Goal: Task Accomplishment & Management: Use online tool/utility

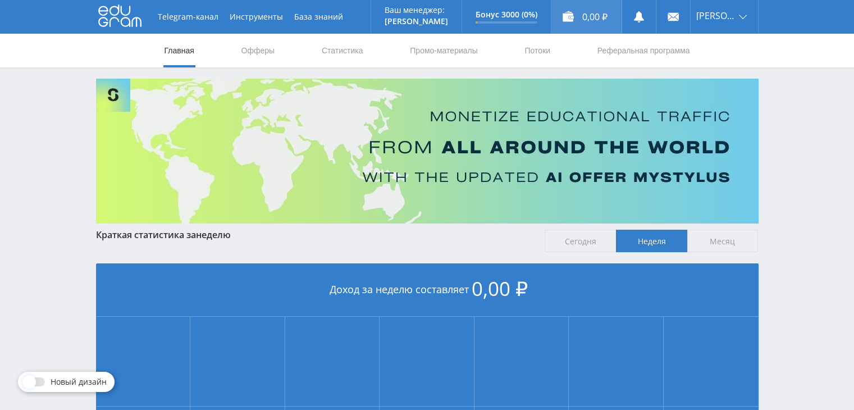
click at [593, 15] on div "0,00 ₽" at bounding box center [586, 17] width 70 height 34
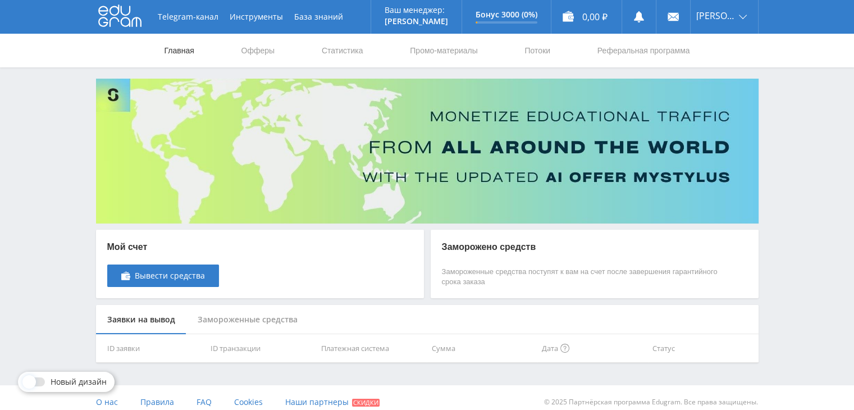
click at [168, 51] on link "Главная" at bounding box center [179, 51] width 32 height 34
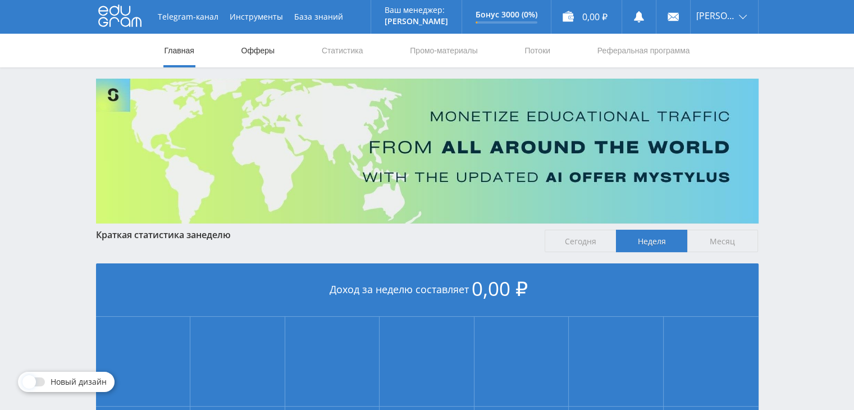
click at [267, 52] on link "Офферы" at bounding box center [258, 51] width 36 height 34
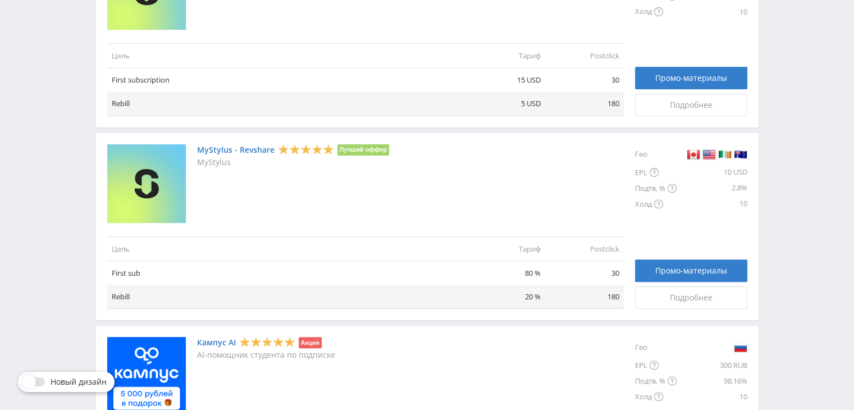
scroll to position [281, 0]
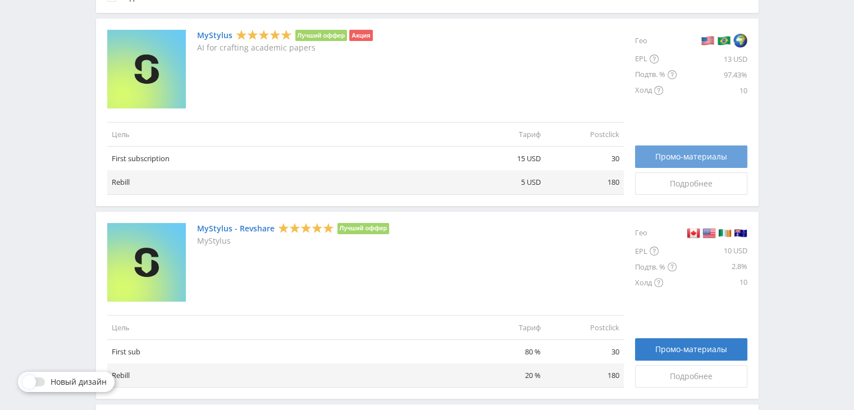
click at [689, 158] on span "Промо-материалы" at bounding box center [691, 156] width 72 height 9
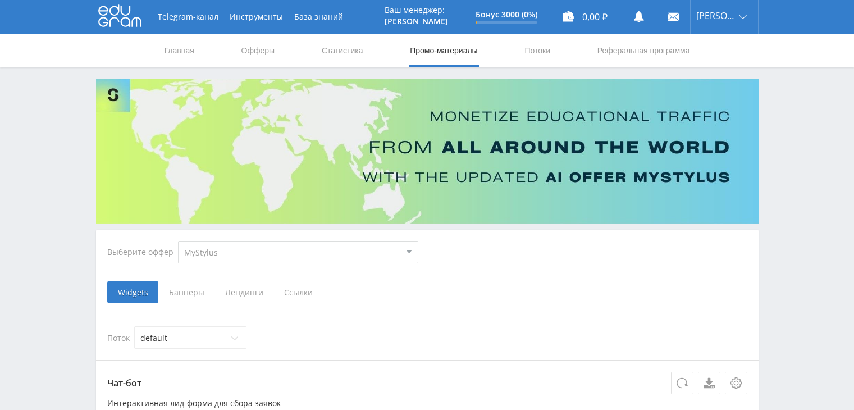
scroll to position [168, 0]
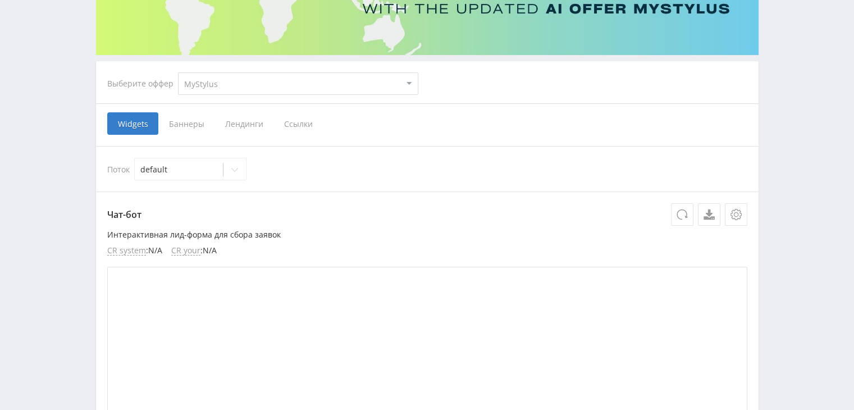
click at [304, 115] on span "Ссылки" at bounding box center [298, 123] width 50 height 22
click at [0, 0] on input "Ссылки" at bounding box center [0, 0] width 0 height 0
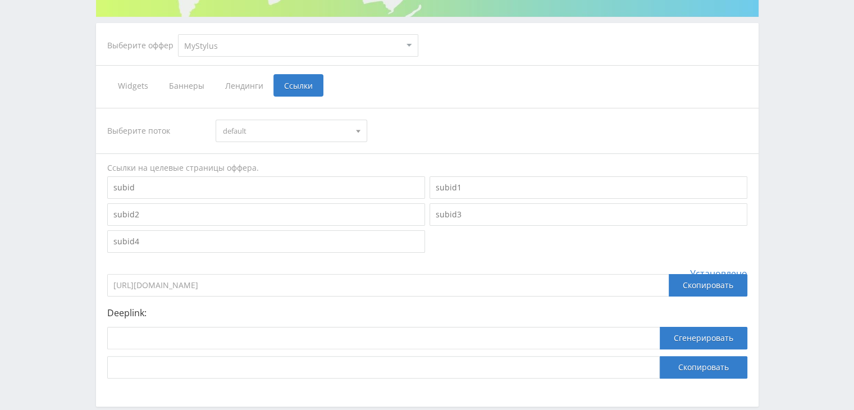
scroll to position [225, 0]
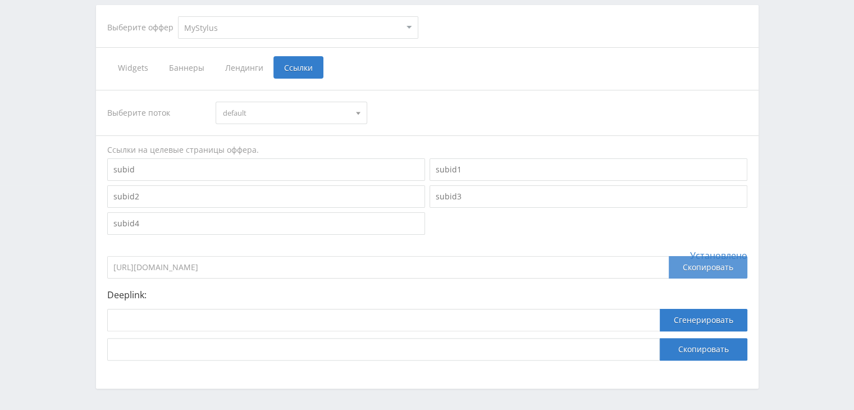
click at [699, 266] on div "Скопировать" at bounding box center [708, 267] width 79 height 22
